Goal: Book appointment/travel/reservation

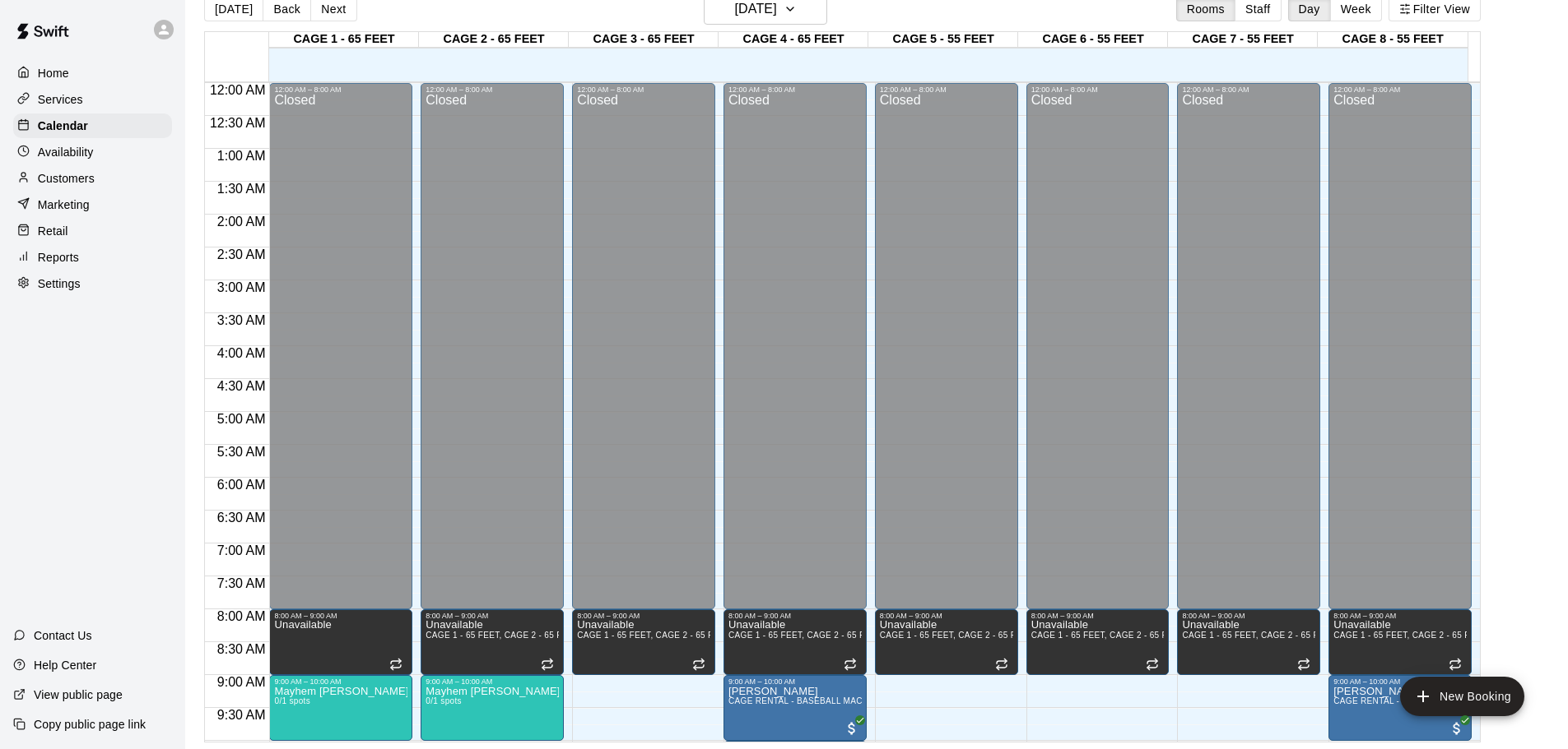
scroll to position [428, 0]
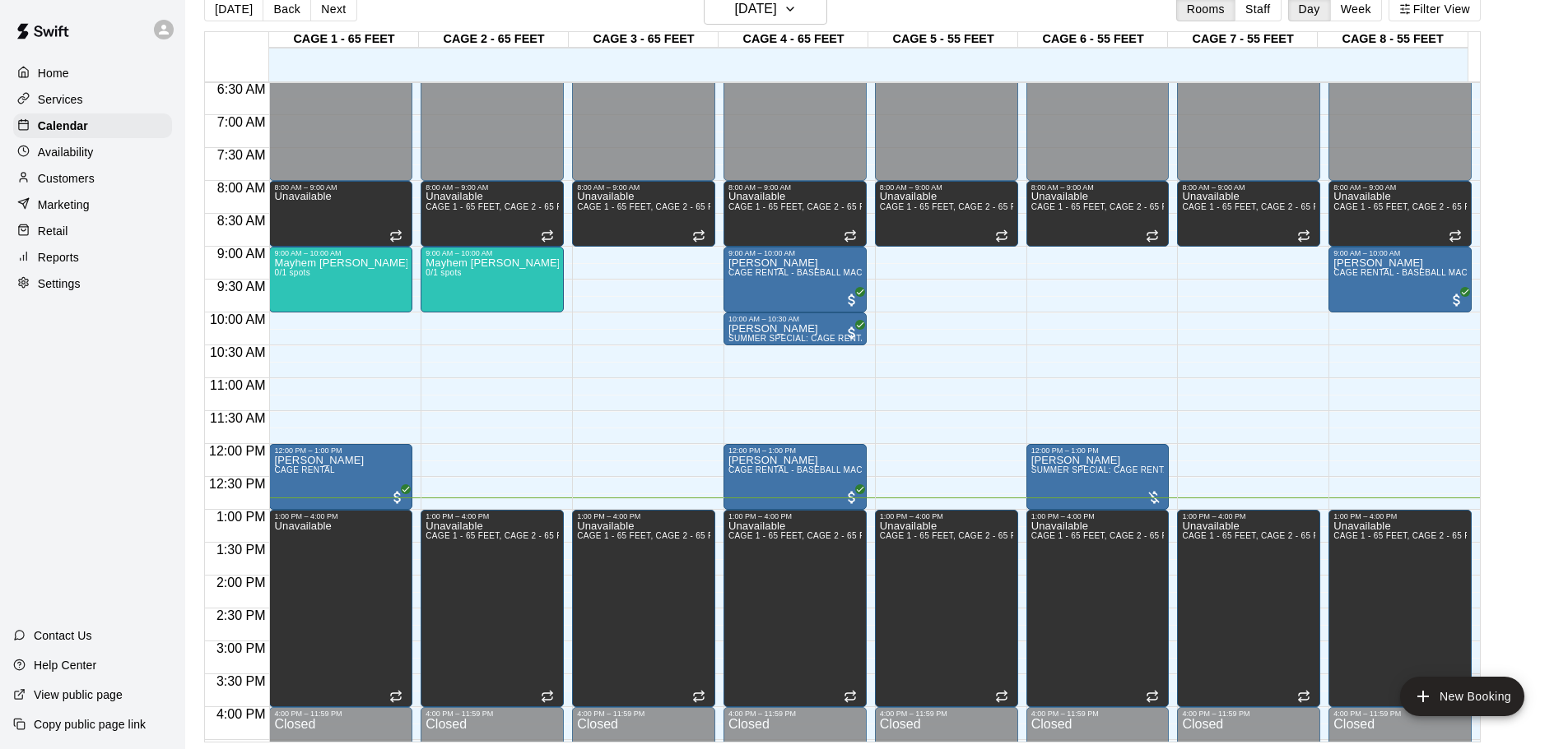
click at [612, 461] on div "12:00 AM – 8:00 AM Closed 8:00 AM – 9:00 AM Unavailable CAGE 1 - 65 FEET, CAGE …" at bounding box center [644, 443] width 143 height 1579
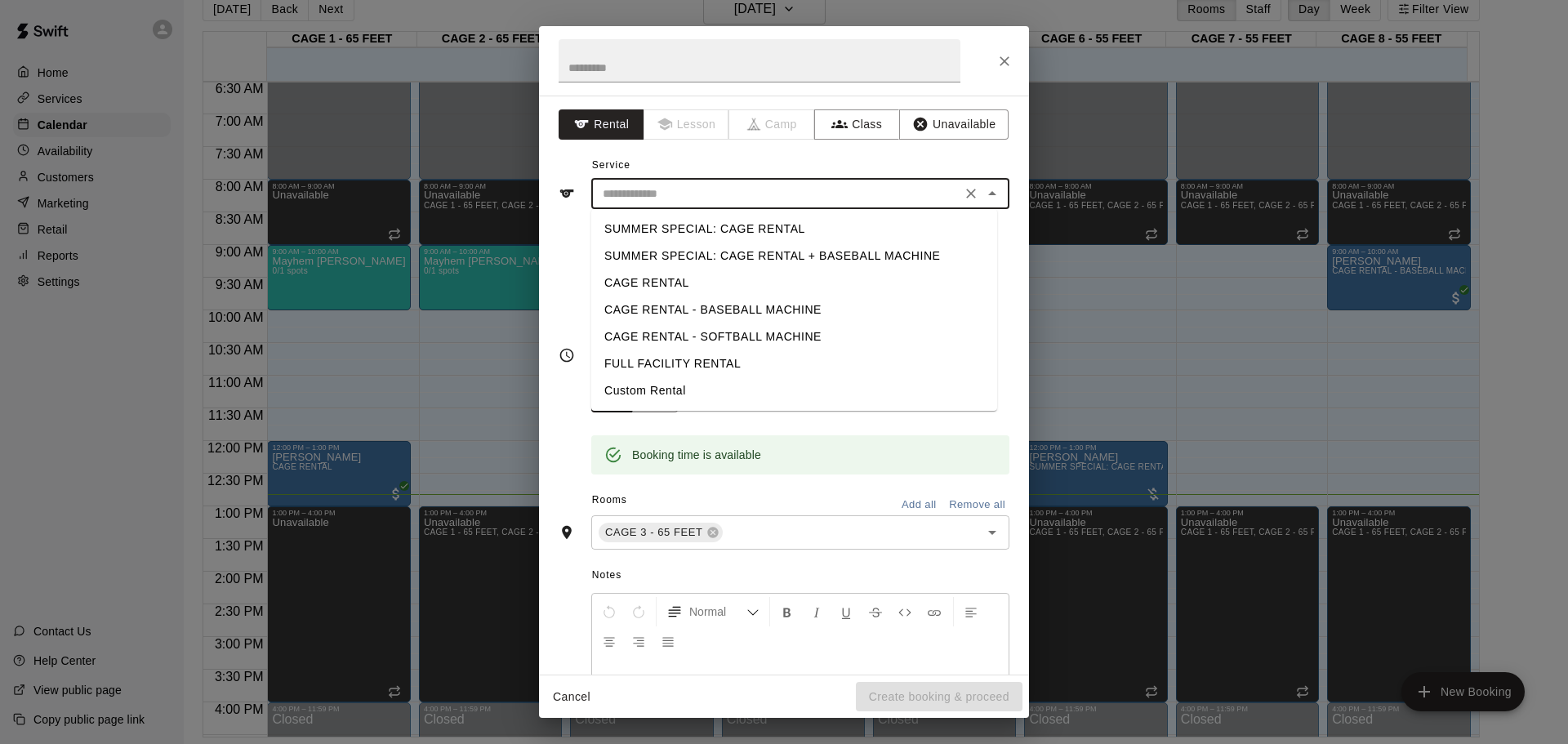
click at [731, 201] on input "text" at bounding box center [776, 194] width 360 height 21
click at [743, 225] on li "SUMMER SPECIAL: CAGE RENTAL" at bounding box center [794, 229] width 406 height 27
type input "**********"
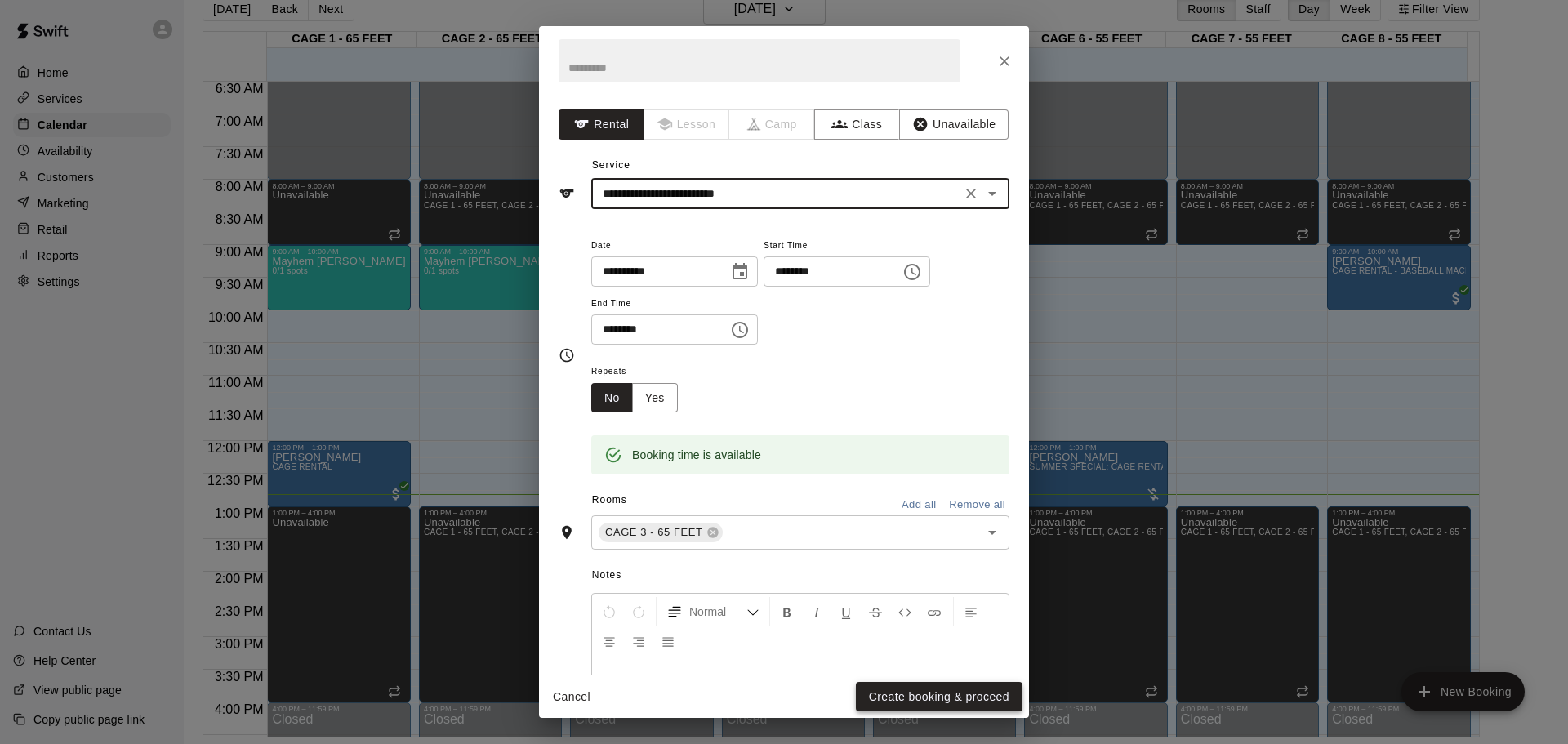
click at [967, 689] on button "Create booking & proceed" at bounding box center [939, 697] width 166 height 31
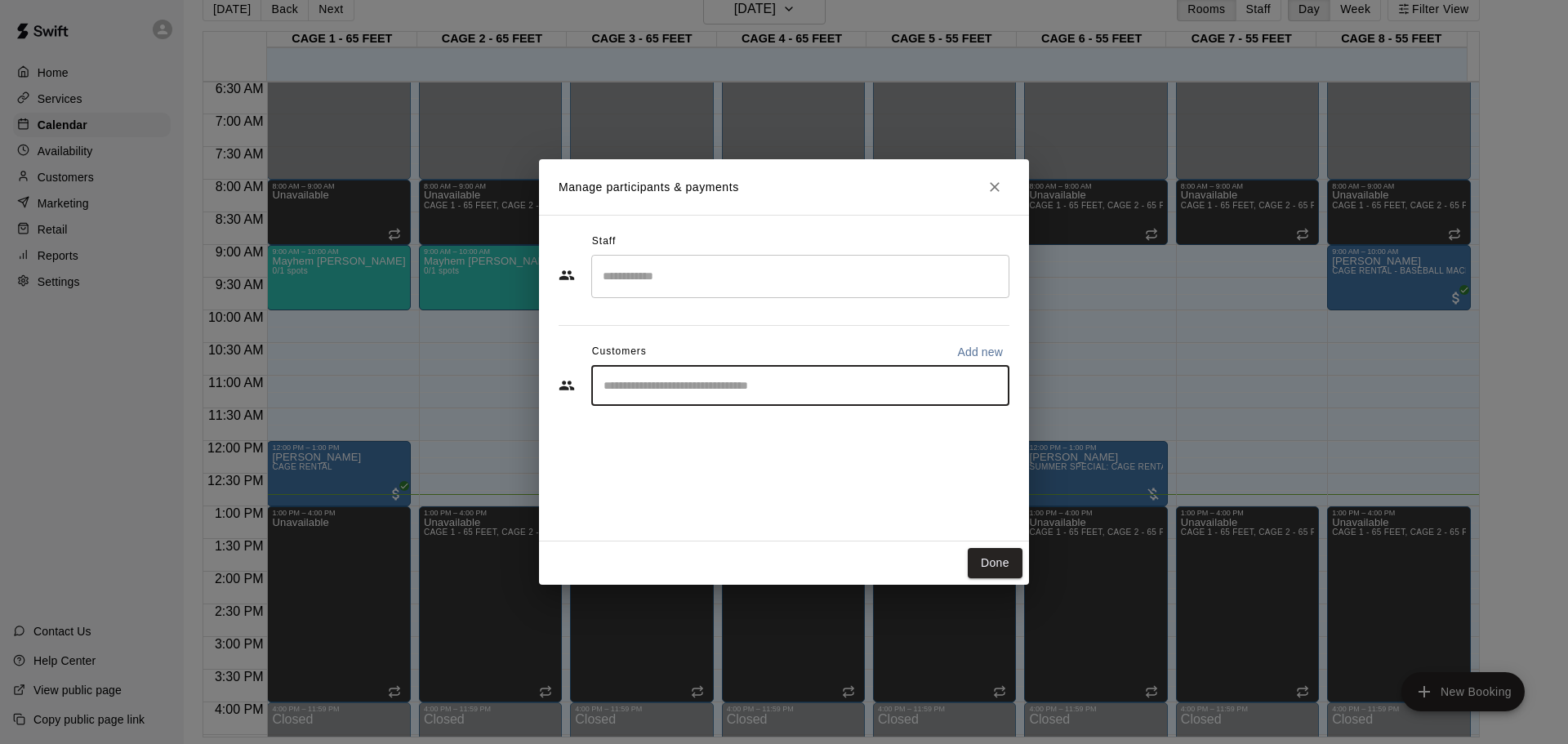
click at [776, 381] on input "Start typing to search customers..." at bounding box center [801, 386] width 404 height 17
type input "****"
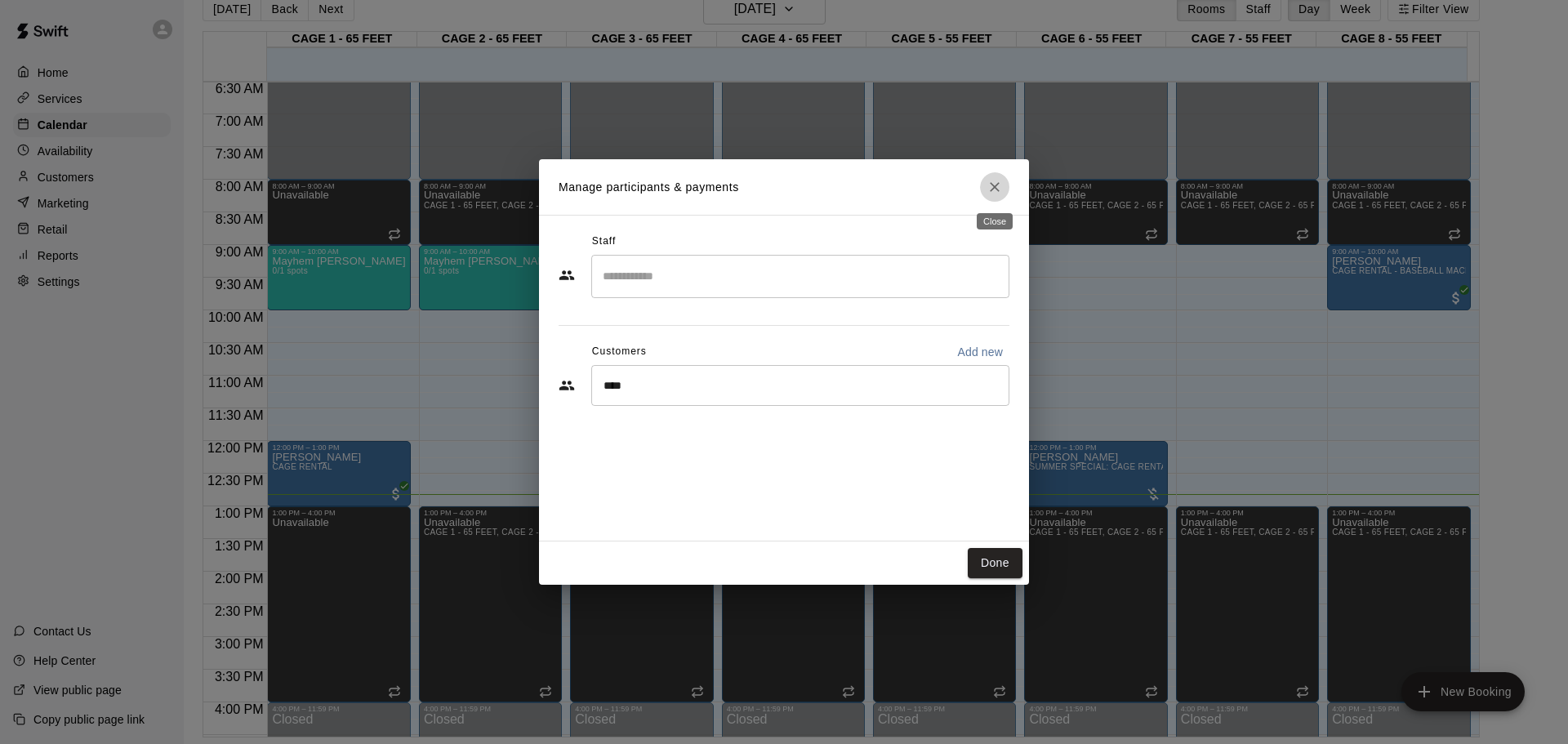
click at [992, 183] on icon "Close" at bounding box center [995, 187] width 17 height 17
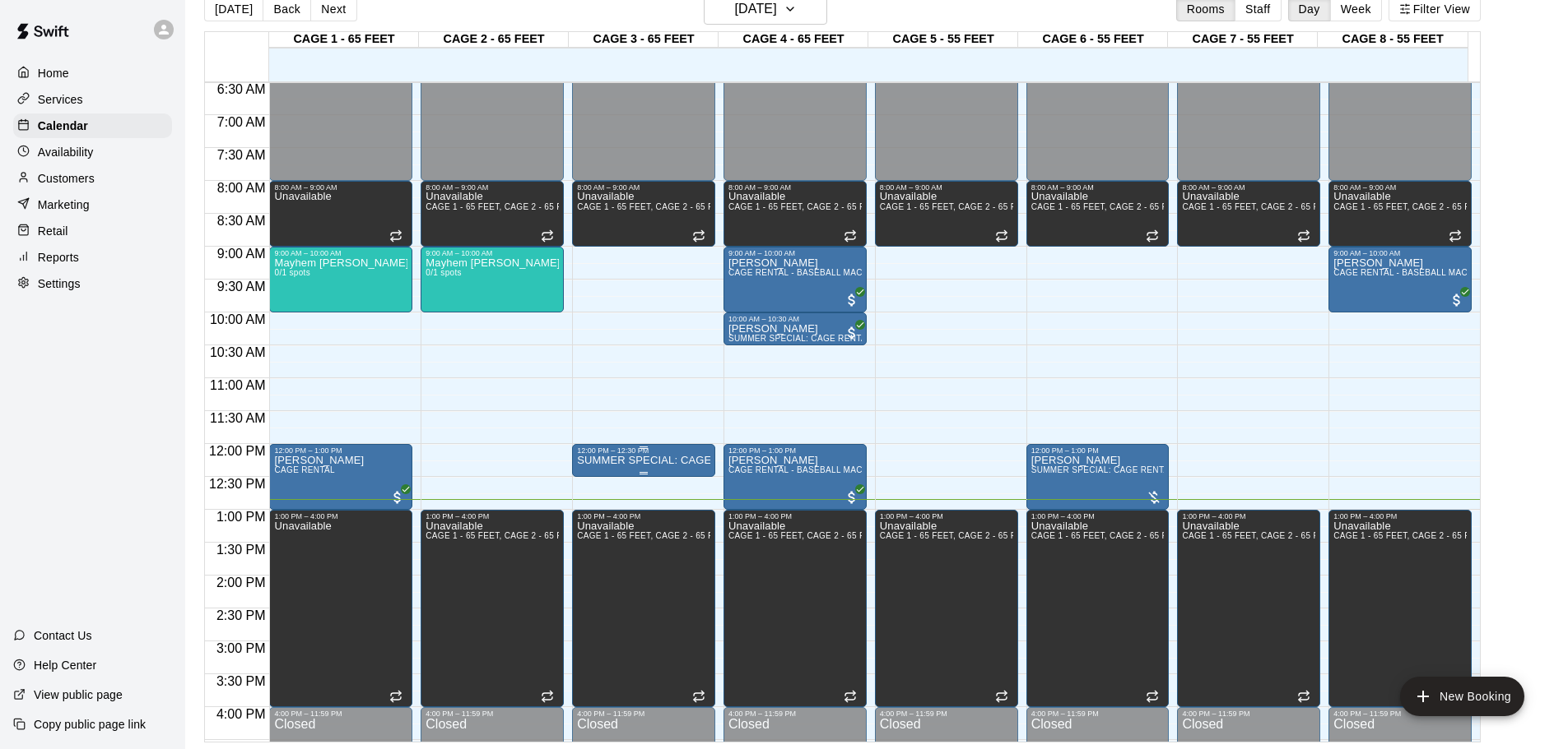
click at [686, 461] on p "SUMMER SPECIAL: CAGE RENTAL" at bounding box center [644, 461] width 133 height 0
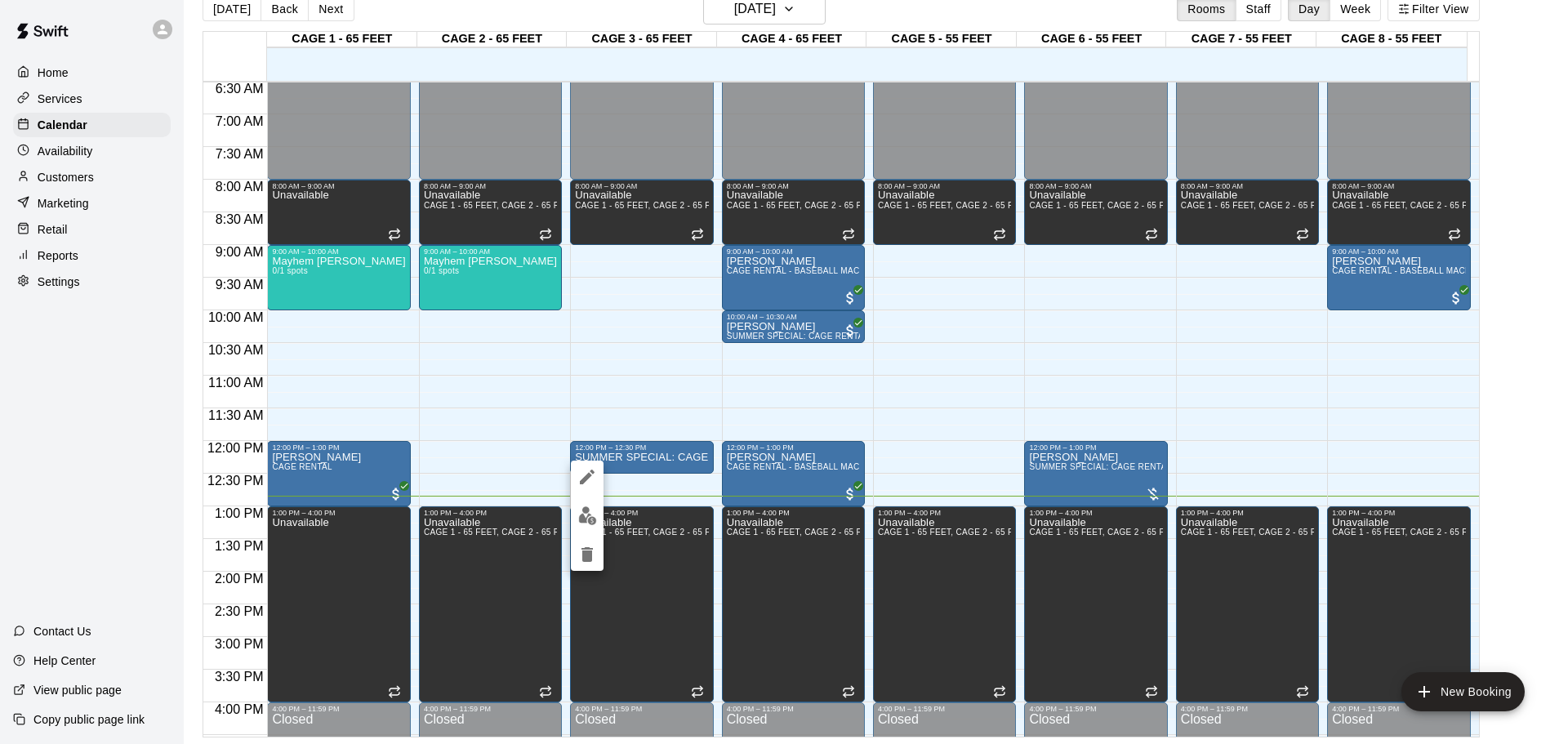
click at [587, 559] on icon "delete" at bounding box center [587, 554] width 12 height 15
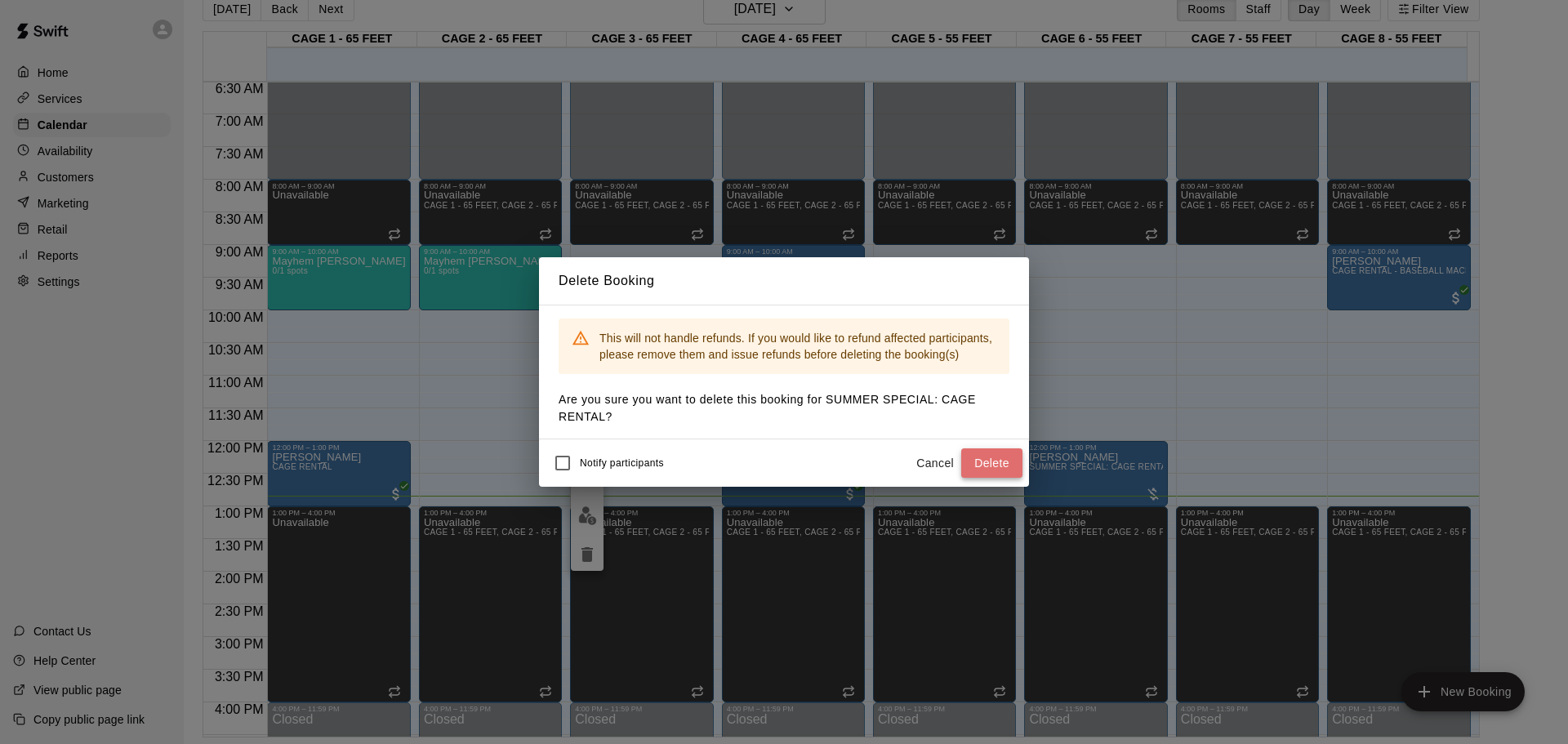
click at [995, 461] on button "Delete" at bounding box center [992, 463] width 61 height 31
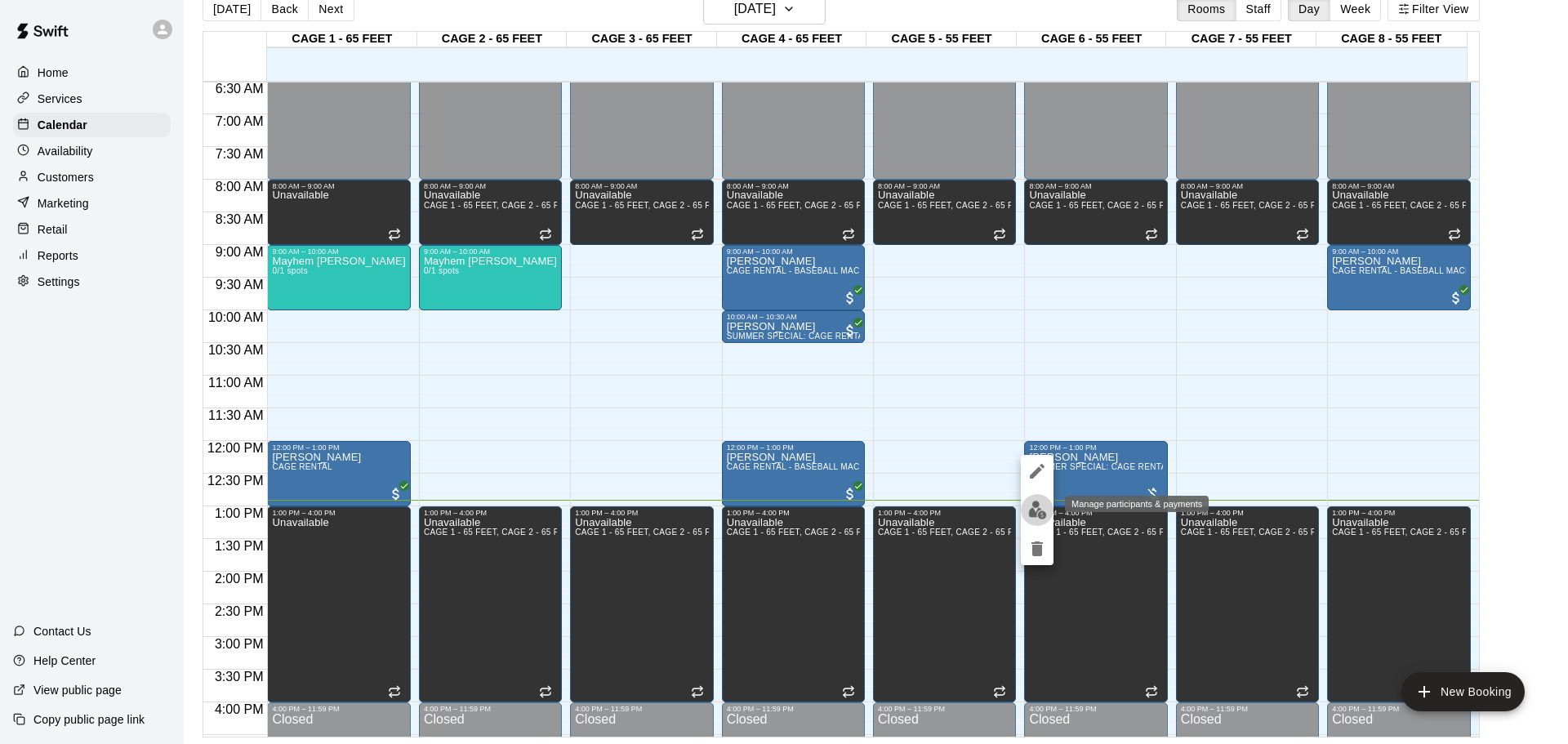
click at [1045, 521] on button "edit" at bounding box center [1037, 510] width 32 height 31
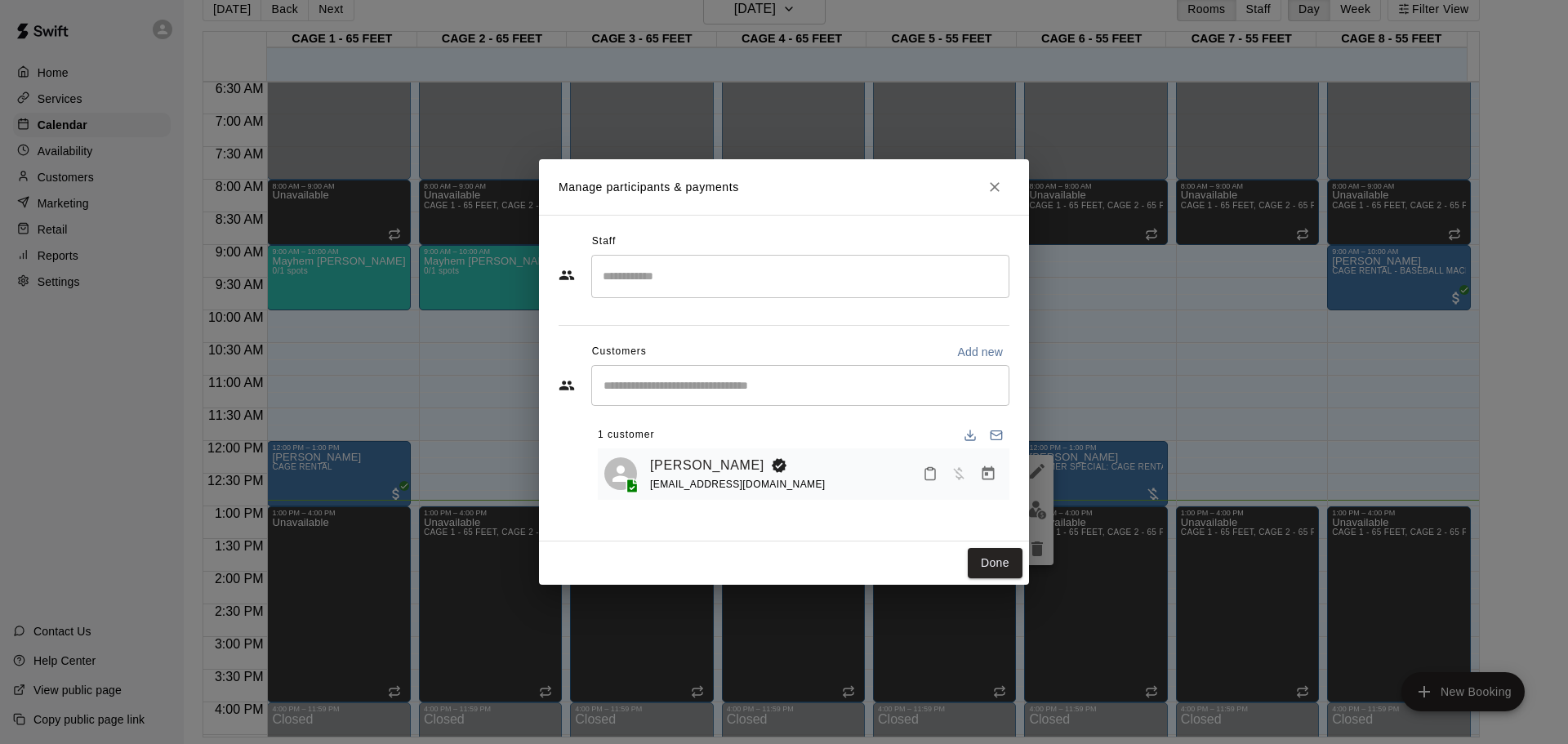
click at [994, 479] on icon "Manage bookings & payment" at bounding box center [989, 474] width 17 height 17
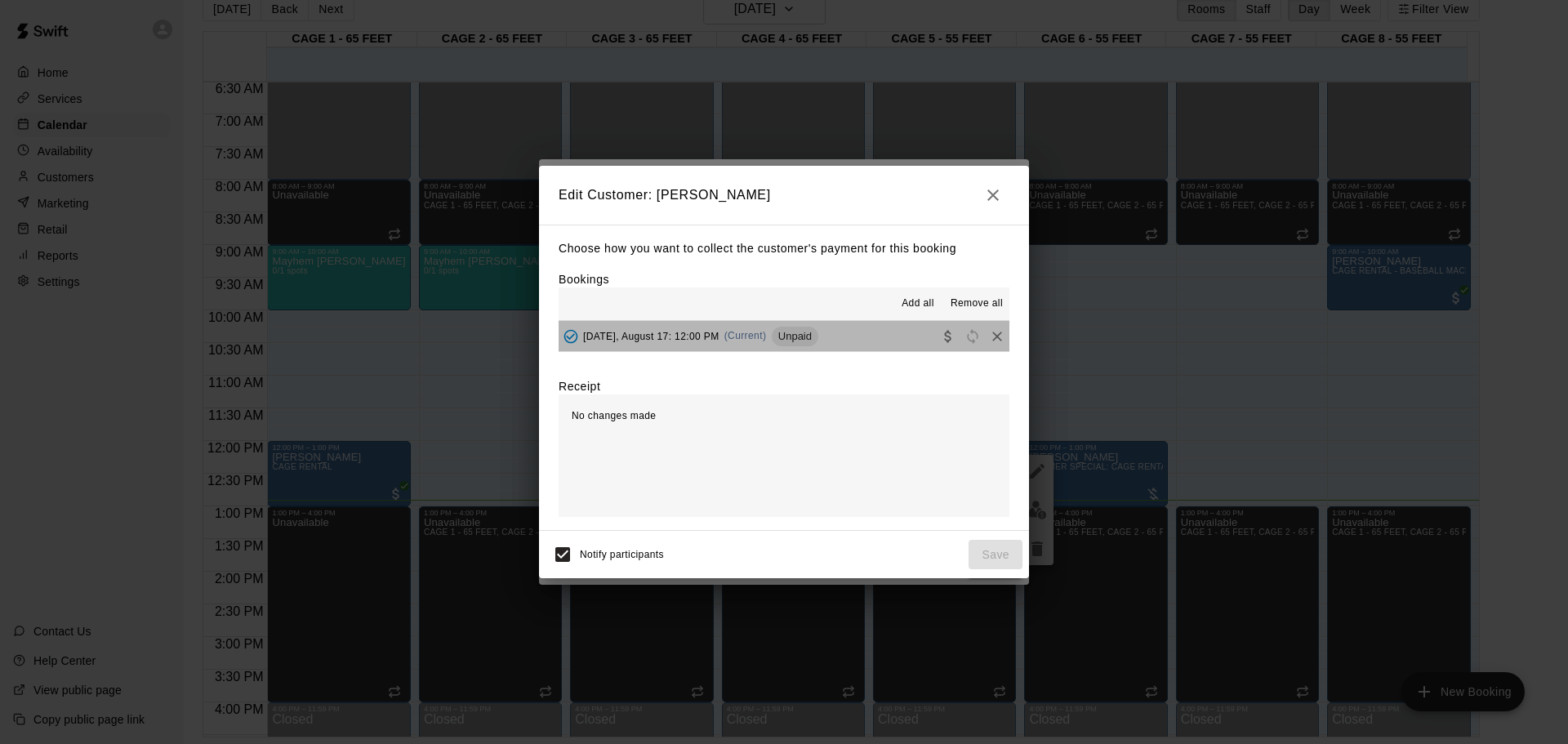
click at [867, 336] on button "[DATE], August 17: 12:00 PM (Current) Unpaid" at bounding box center [784, 336] width 451 height 31
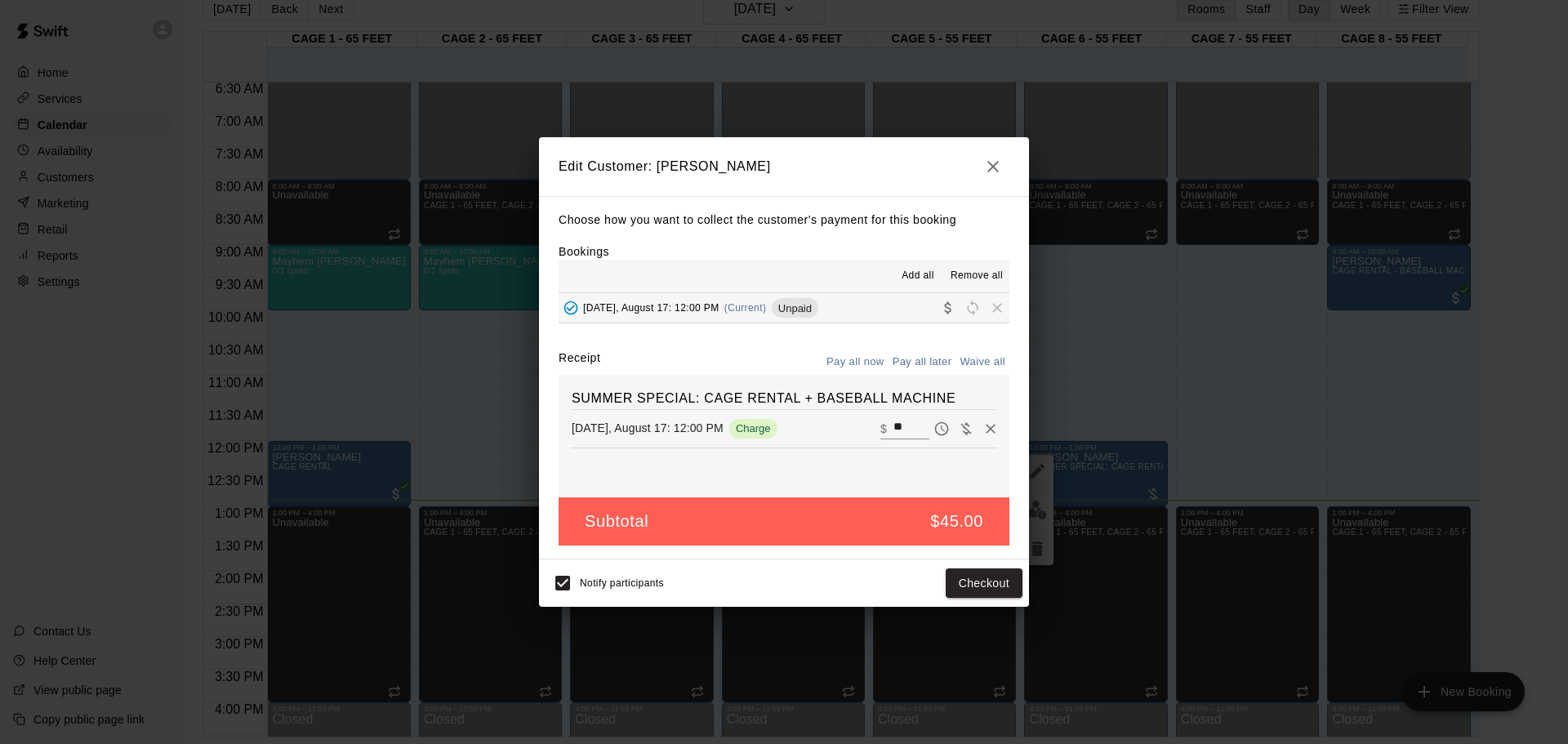
click at [995, 169] on icon "button" at bounding box center [994, 167] width 20 height 20
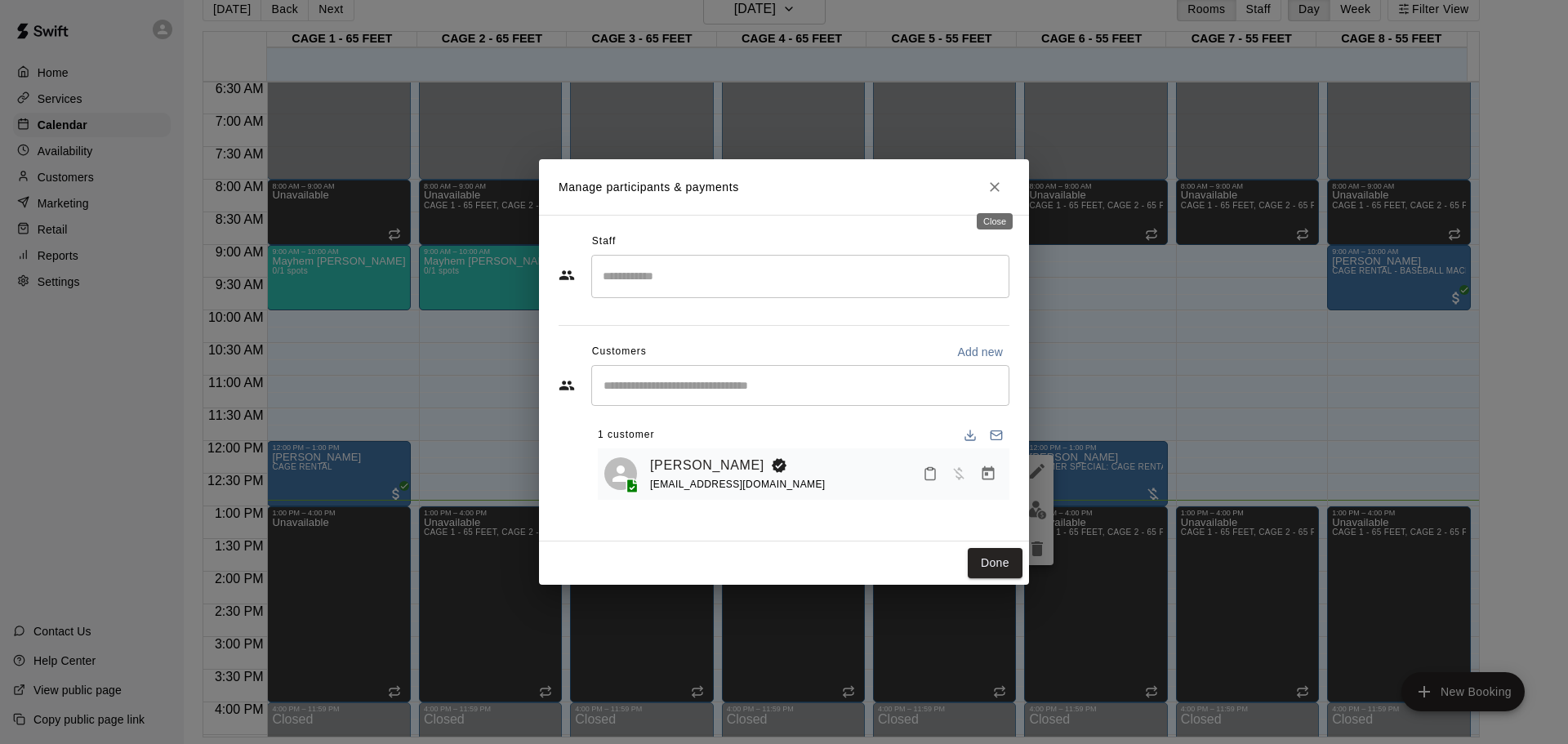
click at [990, 184] on icon "Close" at bounding box center [995, 187] width 17 height 17
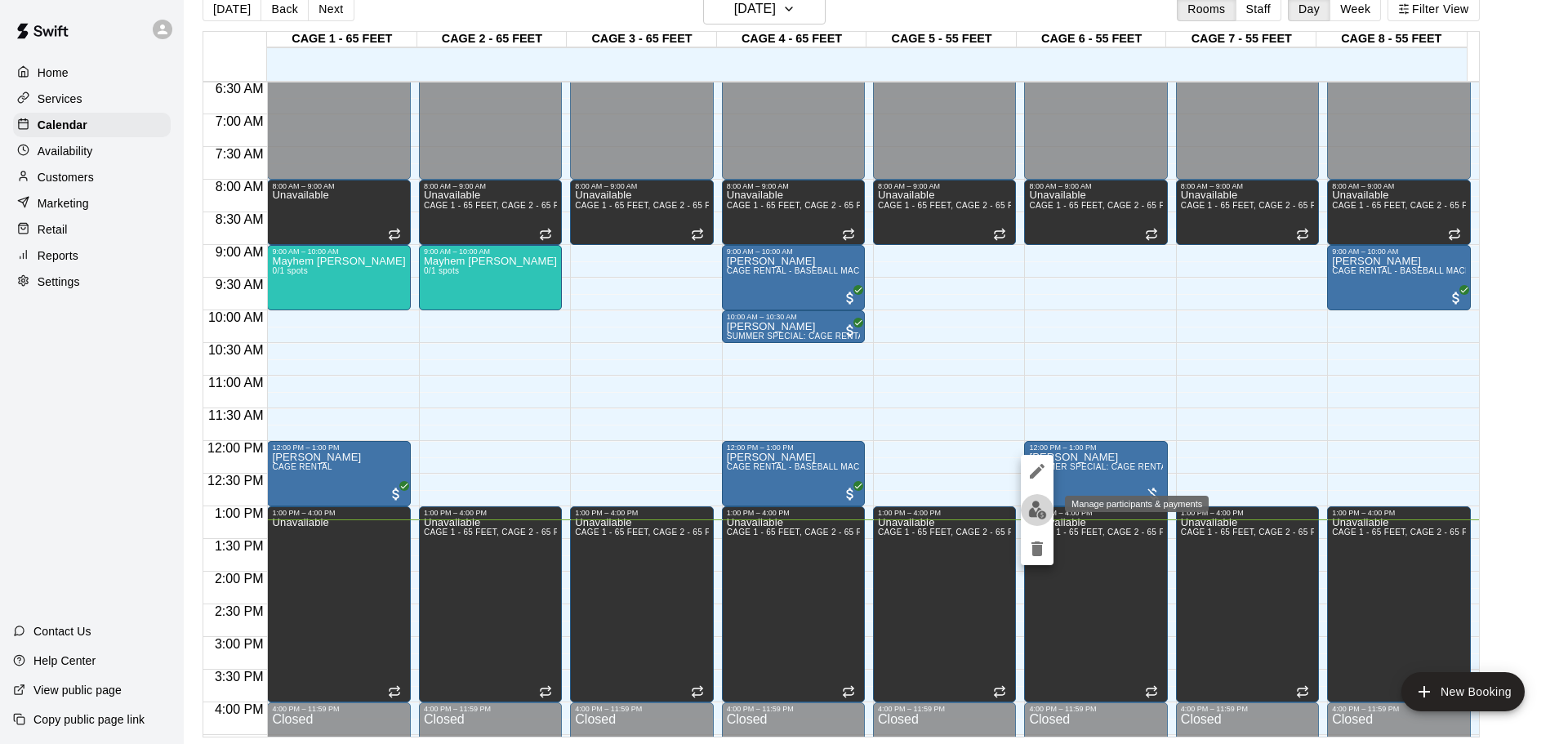
click at [1038, 507] on img "edit" at bounding box center [1038, 510] width 19 height 19
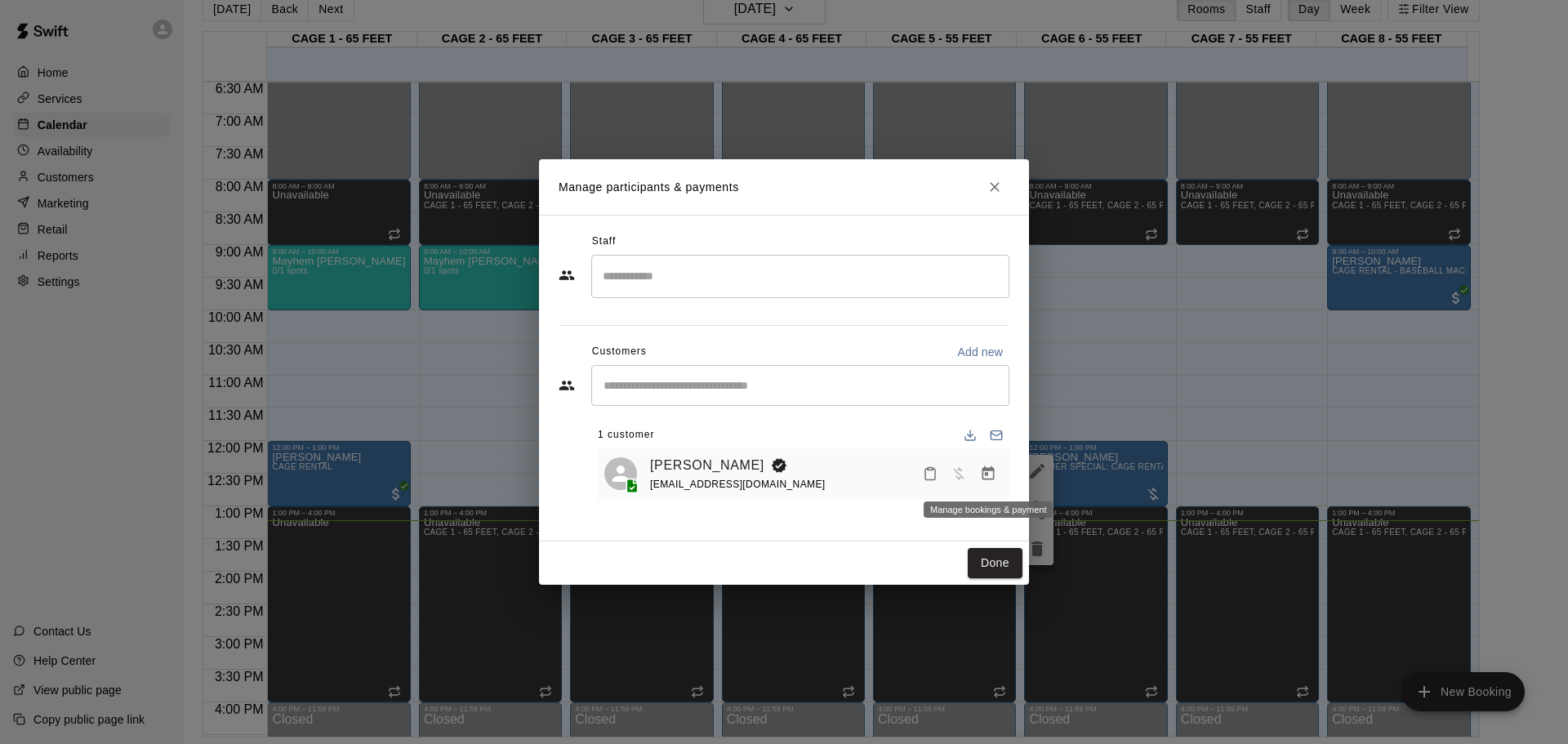
click at [1000, 474] on button "Manage bookings & payment" at bounding box center [989, 474] width 30 height 30
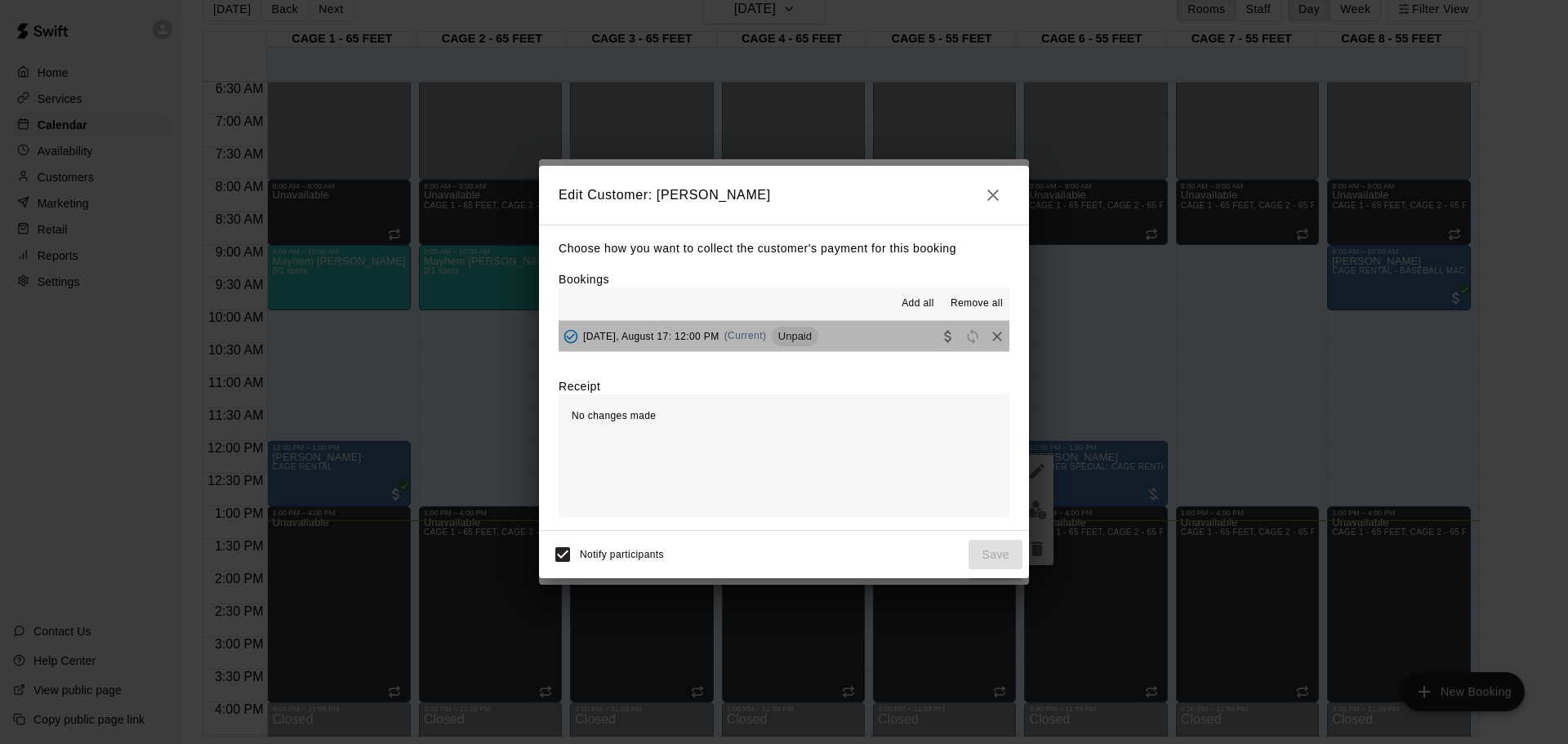
click at [846, 326] on button "[DATE], August 17: 12:00 PM (Current) Unpaid" at bounding box center [784, 336] width 451 height 31
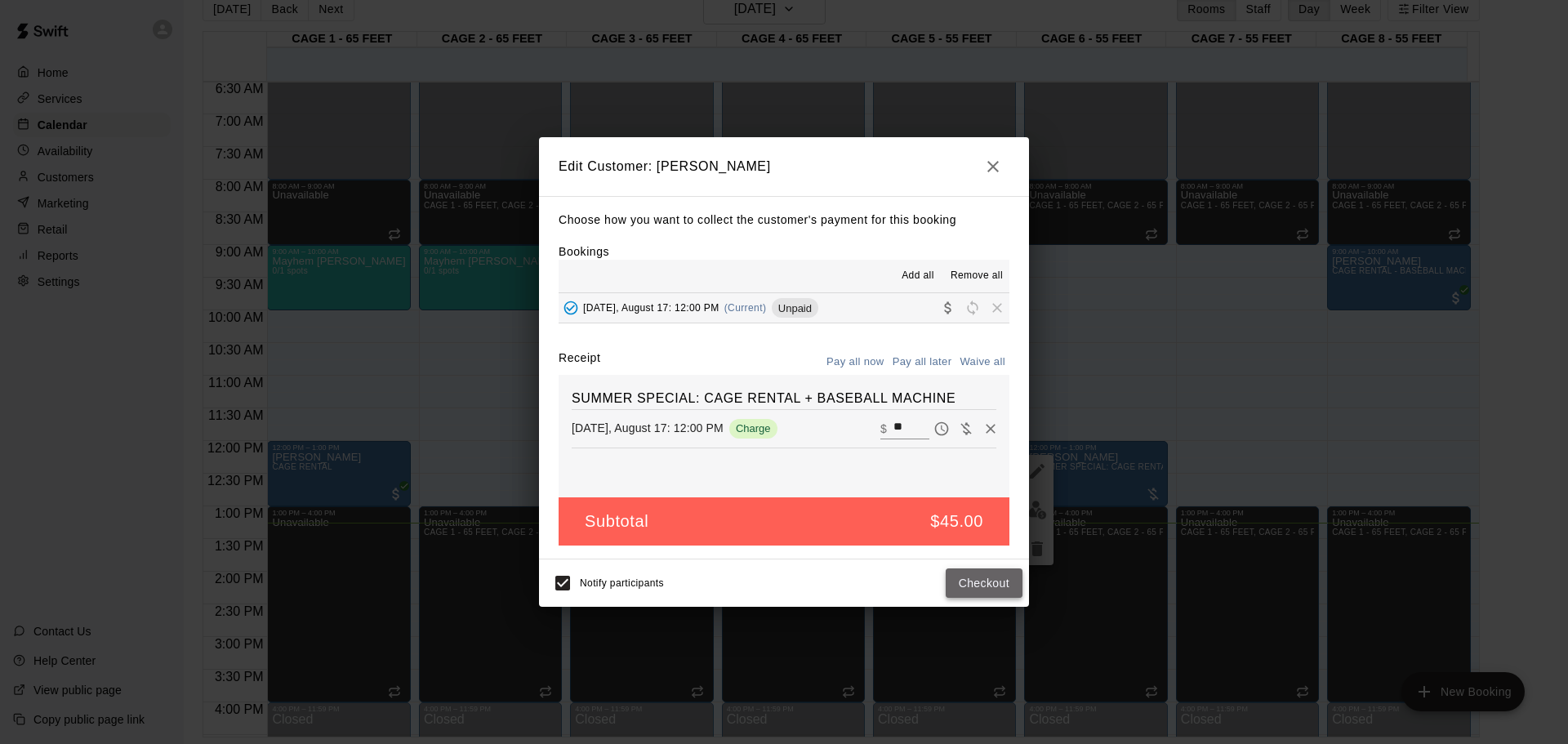
click at [997, 577] on button "Checkout" at bounding box center [984, 583] width 77 height 31
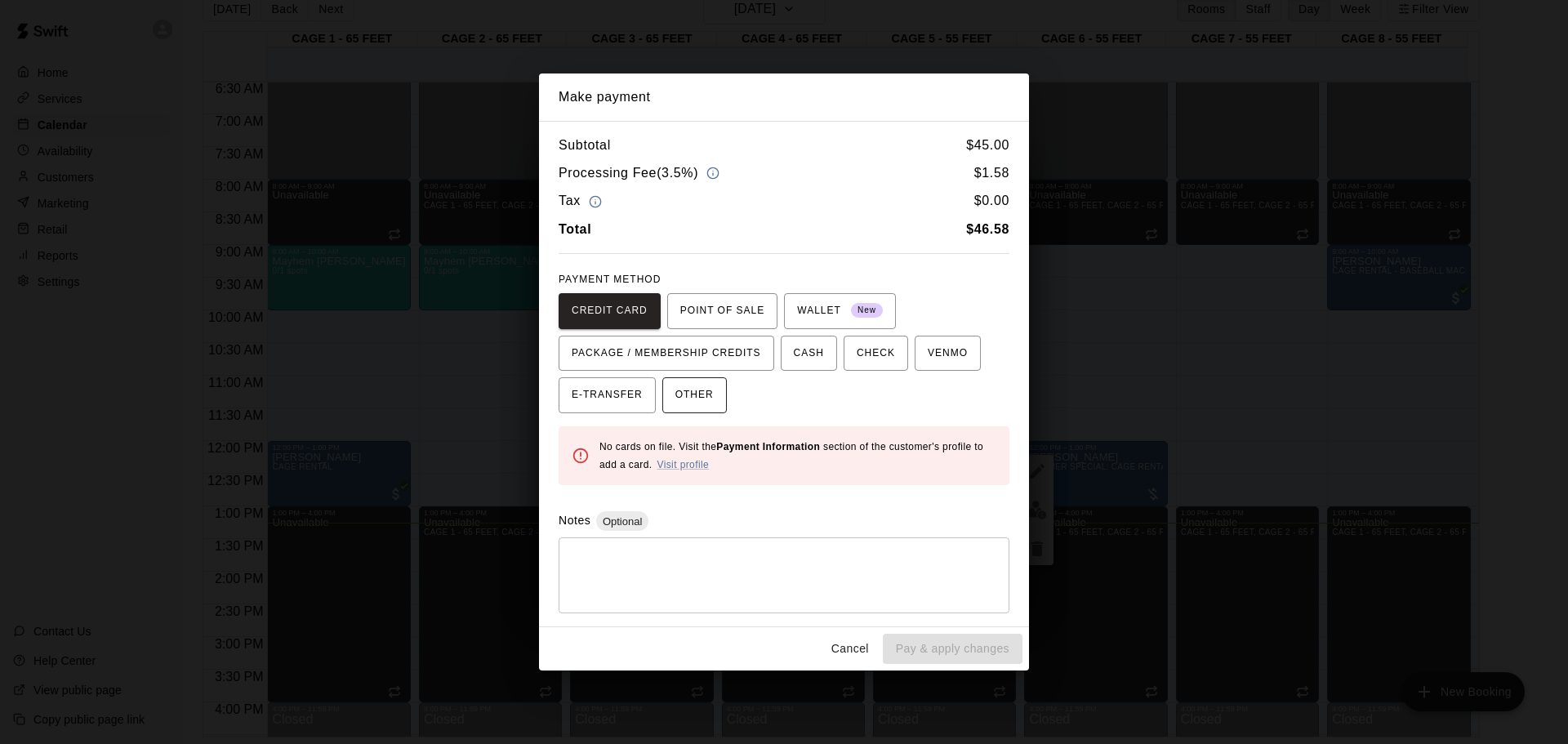
click at [698, 403] on span "OTHER" at bounding box center [694, 396] width 38 height 26
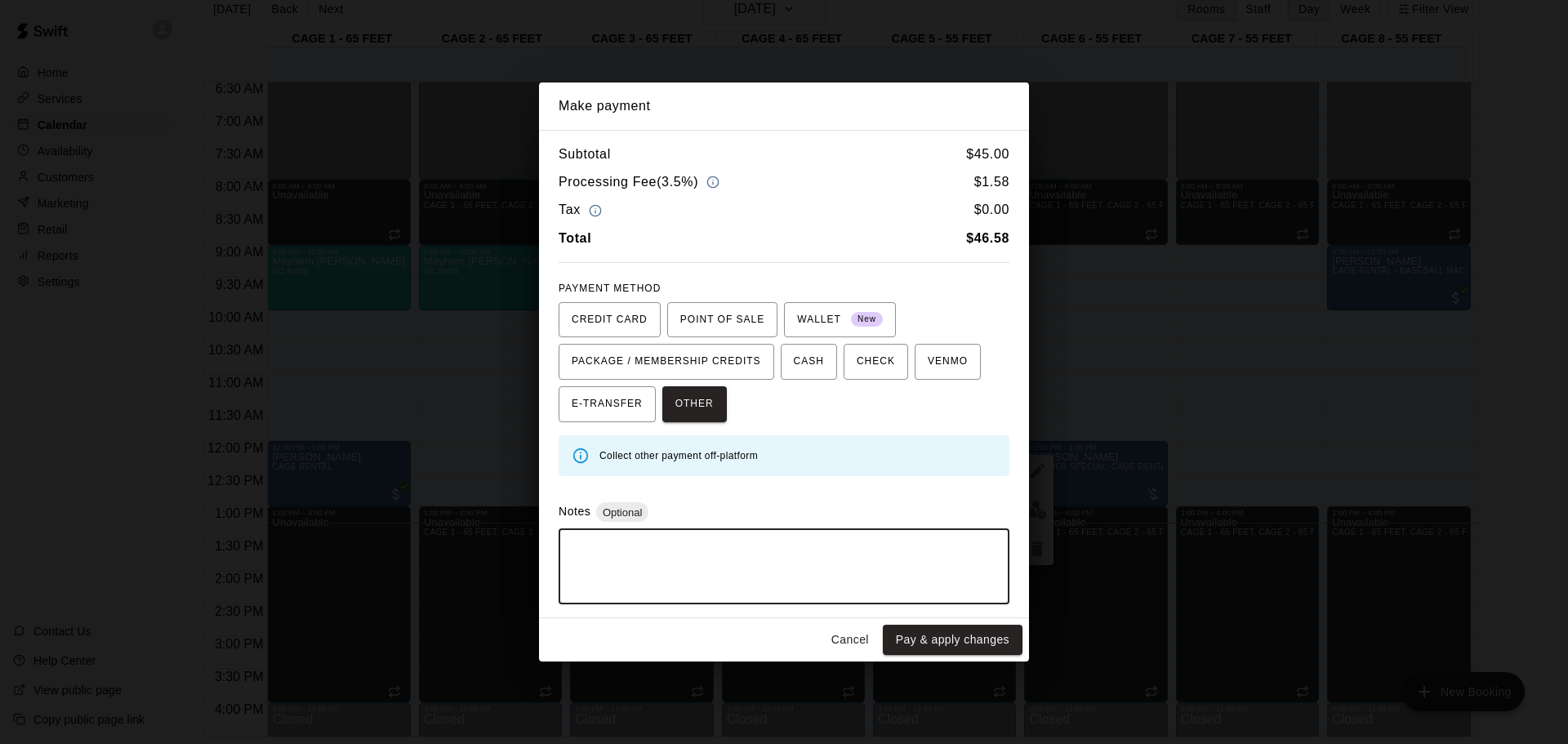
click at [699, 555] on textarea at bounding box center [784, 566] width 428 height 49
type textarea "******"
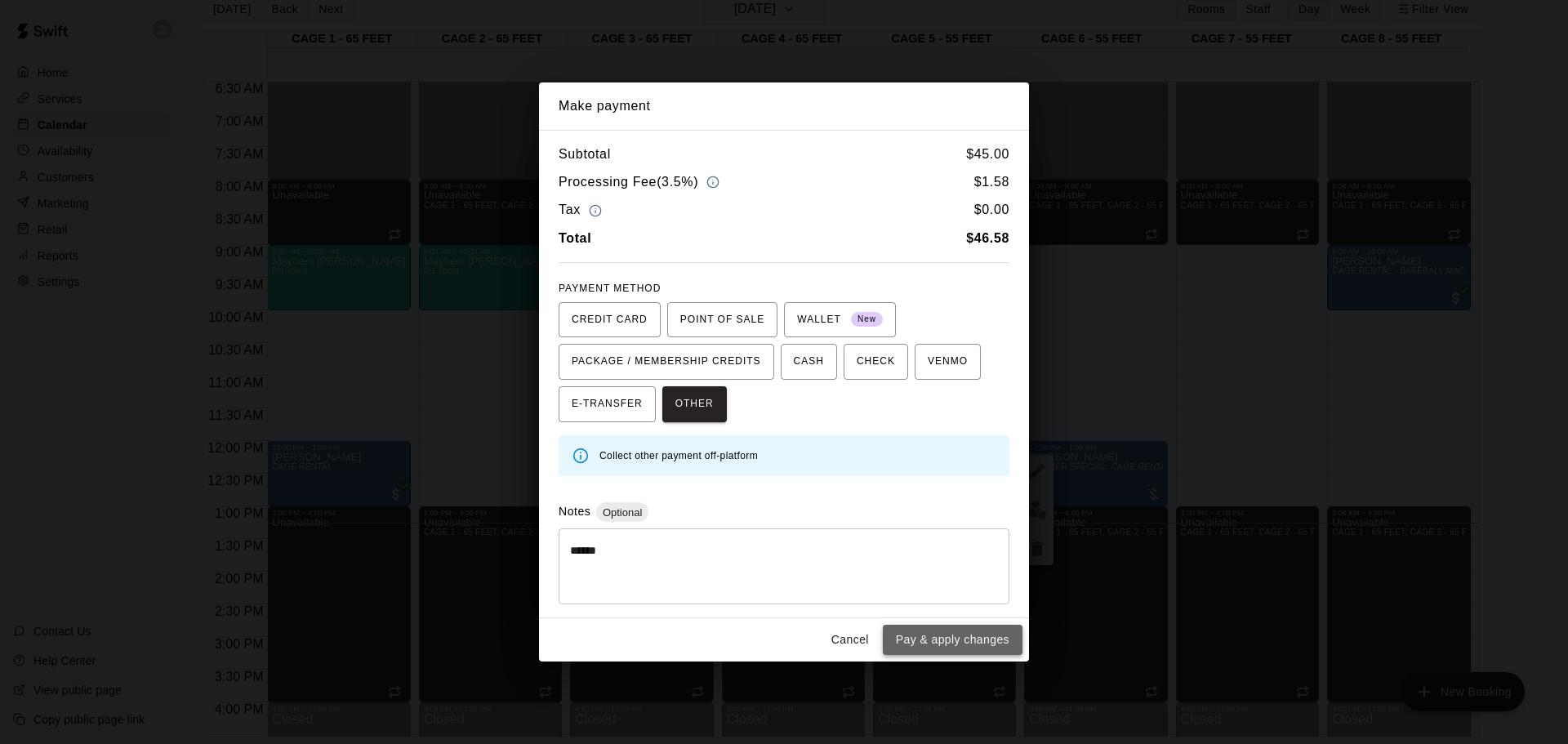
click at [931, 639] on button "Pay & apply changes" at bounding box center [952, 640] width 140 height 31
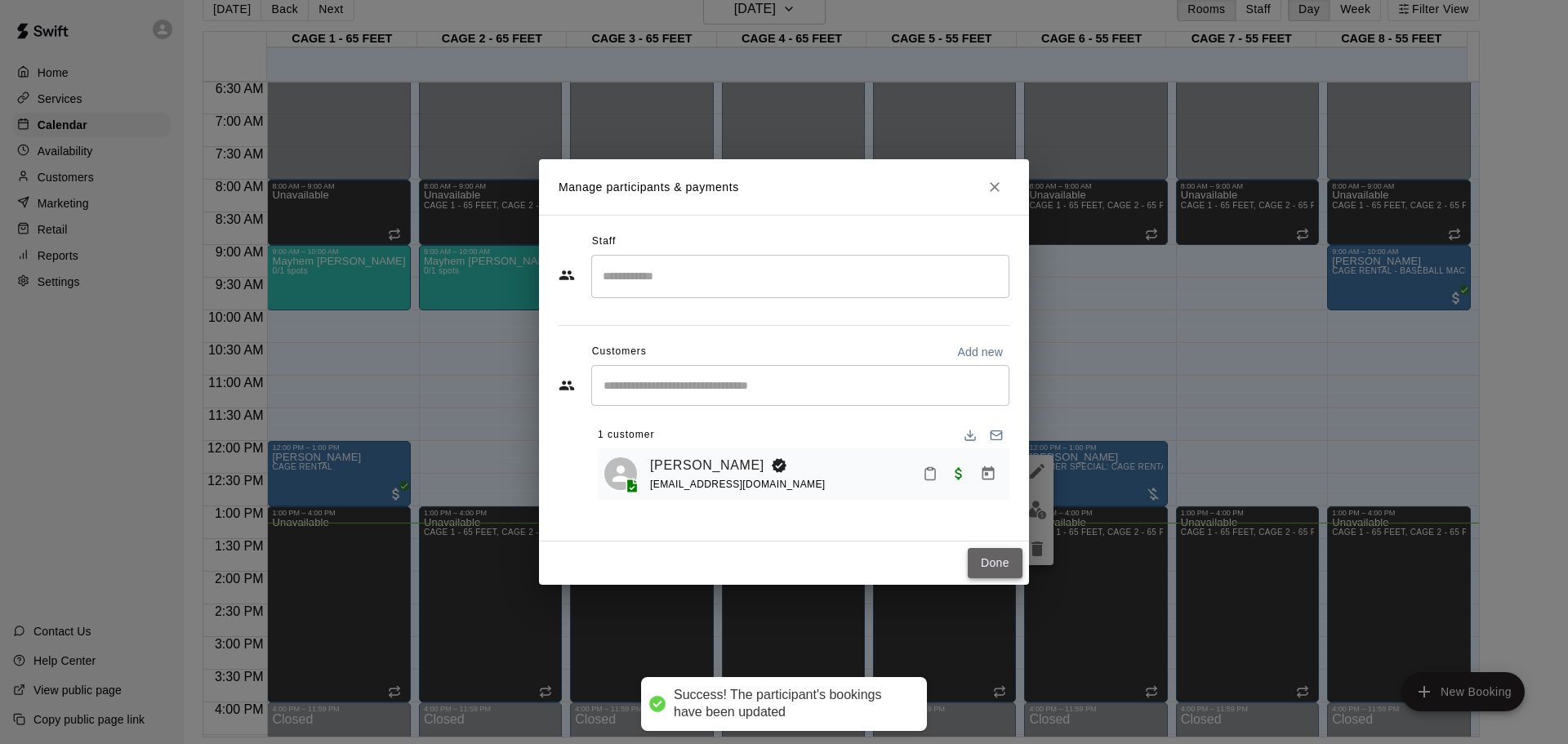
click at [981, 561] on button "Done" at bounding box center [995, 563] width 55 height 31
